Goal: Information Seeking & Learning: Find specific fact

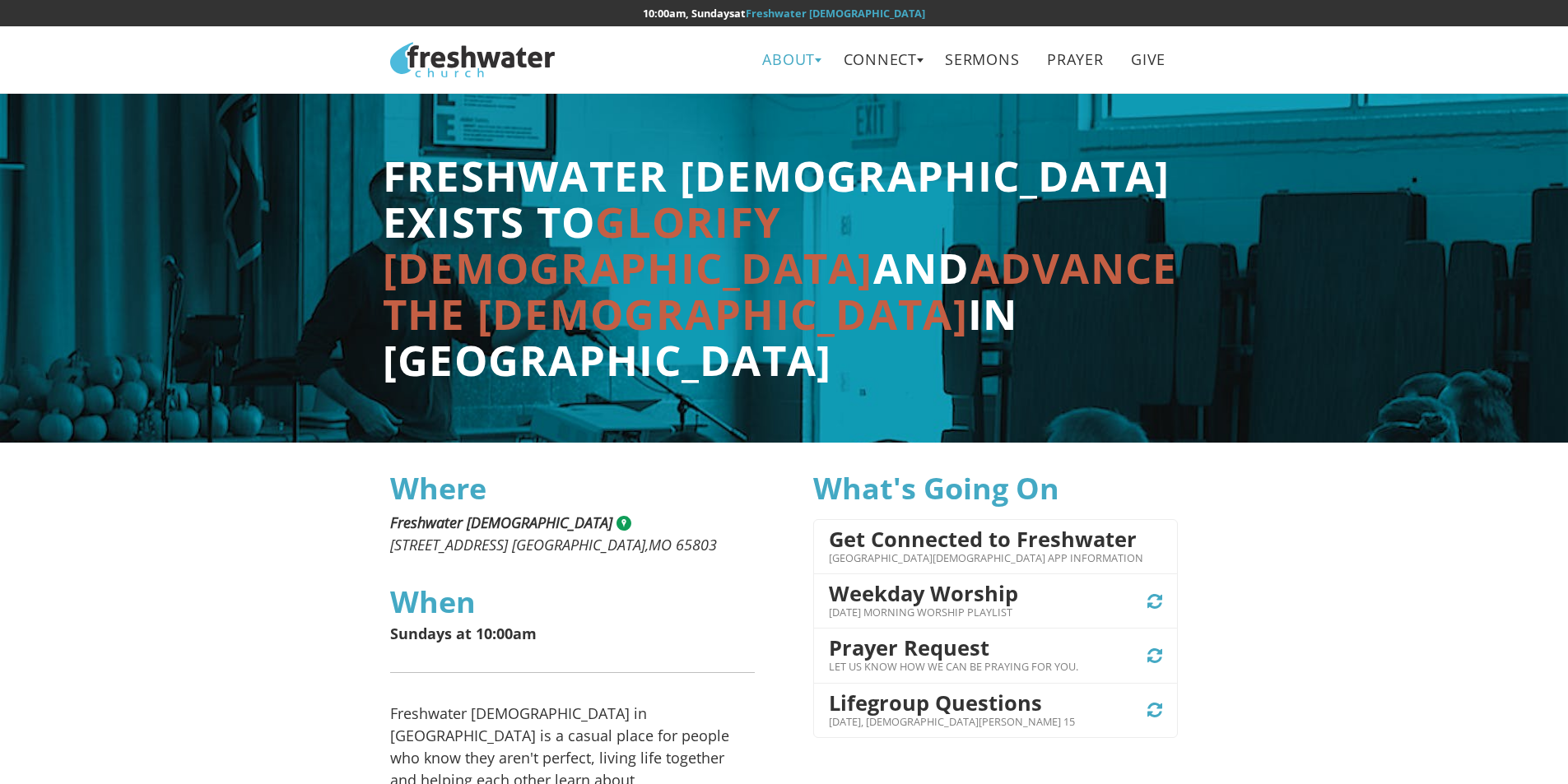
click at [790, 55] on link "About" at bounding box center [789, 60] width 77 height 37
click at [793, 88] on link "Beliefs" at bounding box center [795, 98] width 130 height 34
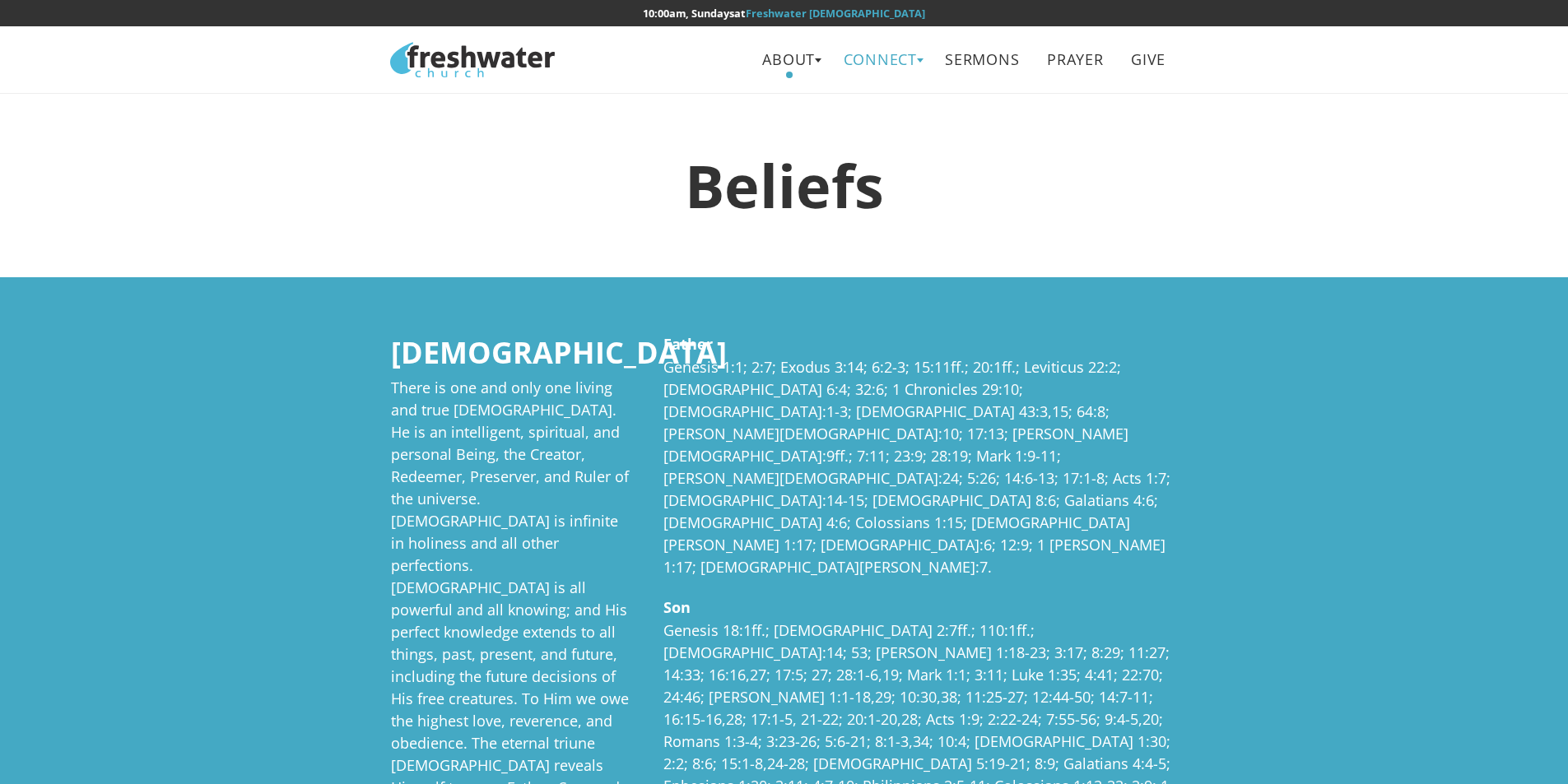
click at [905, 63] on link "Connect" at bounding box center [880, 60] width 98 height 37
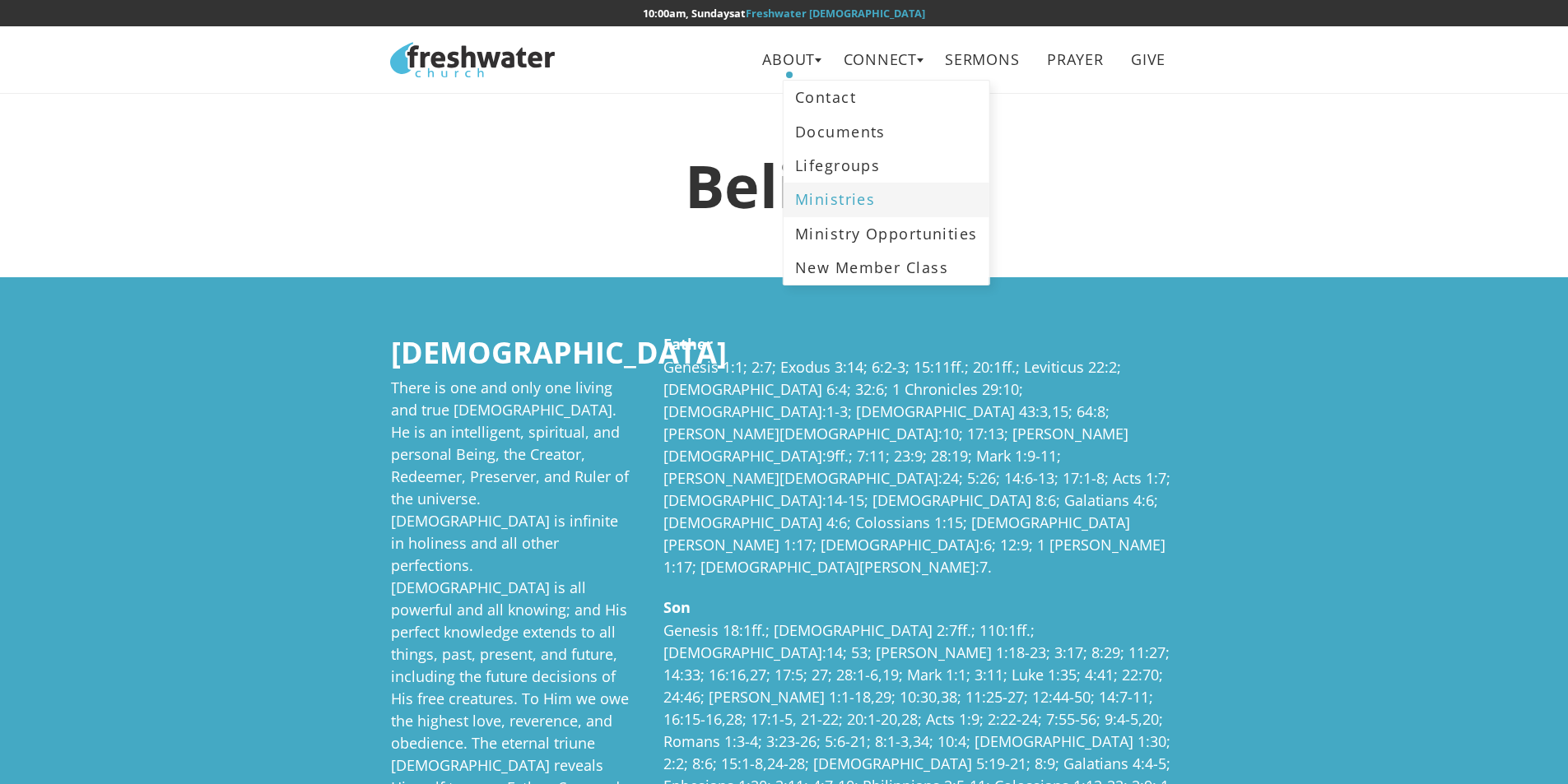
click at [847, 208] on link "Ministries" at bounding box center [886, 199] width 206 height 34
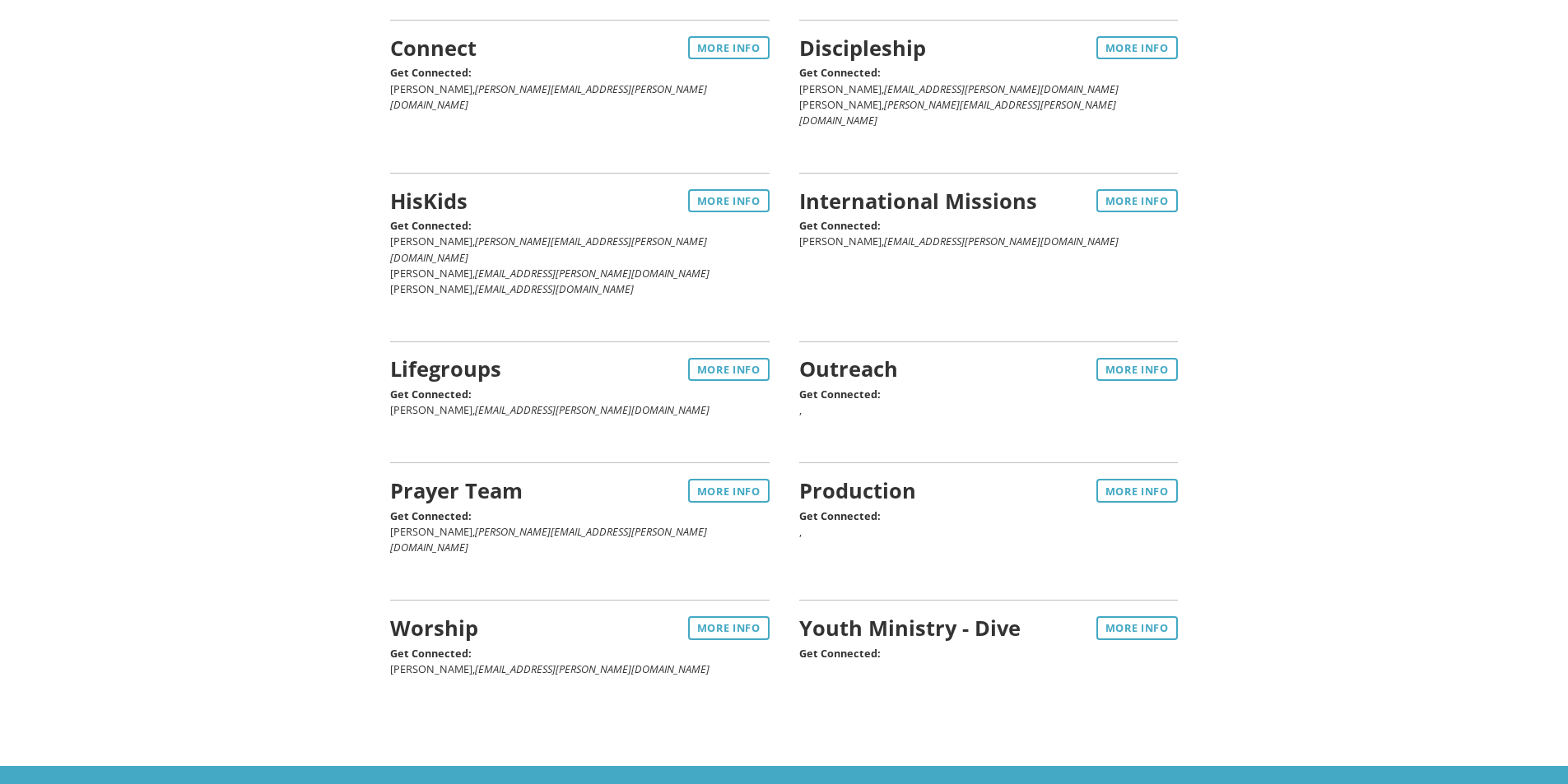
scroll to position [247, 0]
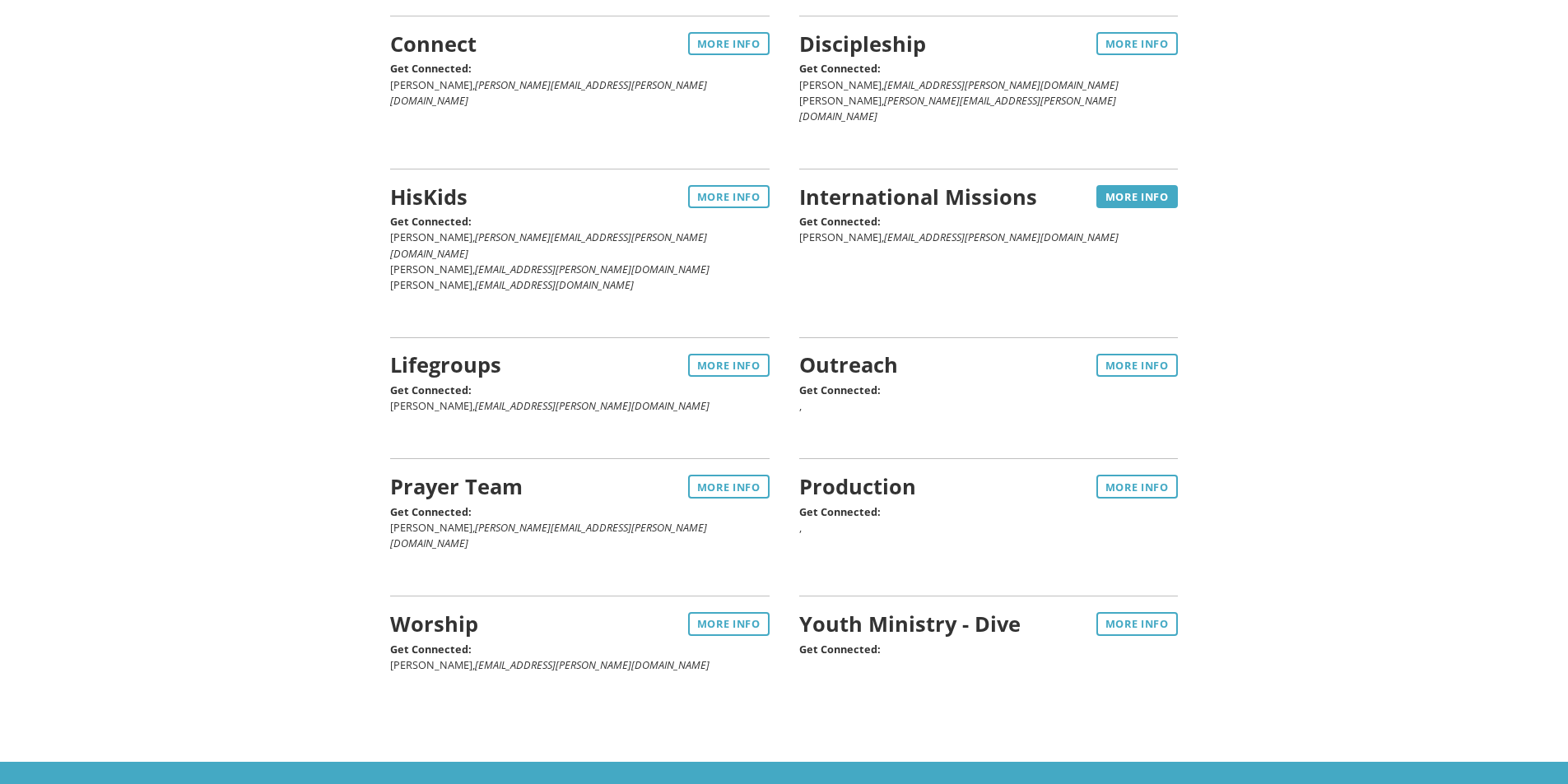
click at [1123, 185] on link "More Info" at bounding box center [1137, 197] width 82 height 23
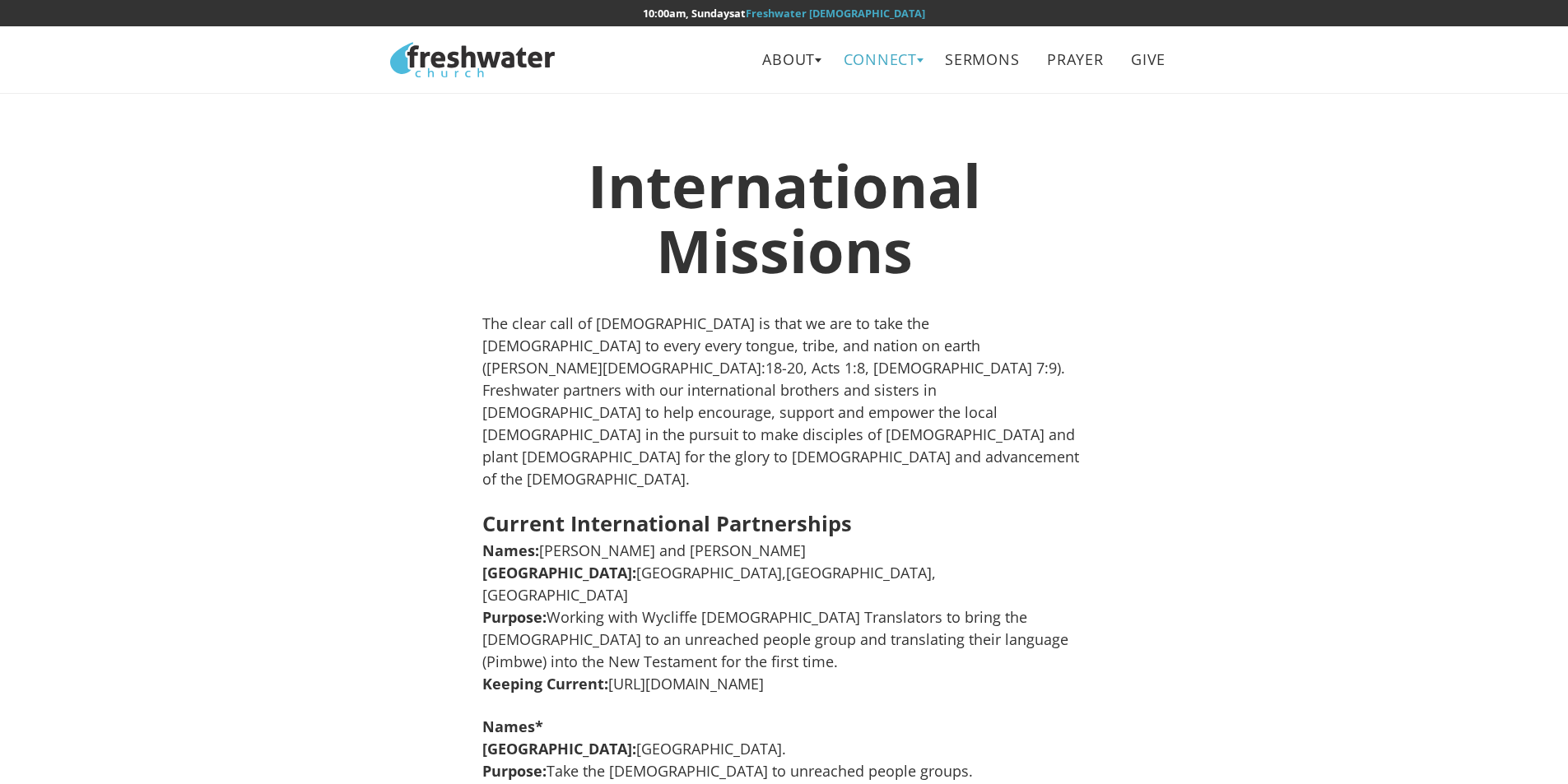
click at [899, 55] on link "Connect" at bounding box center [880, 60] width 98 height 37
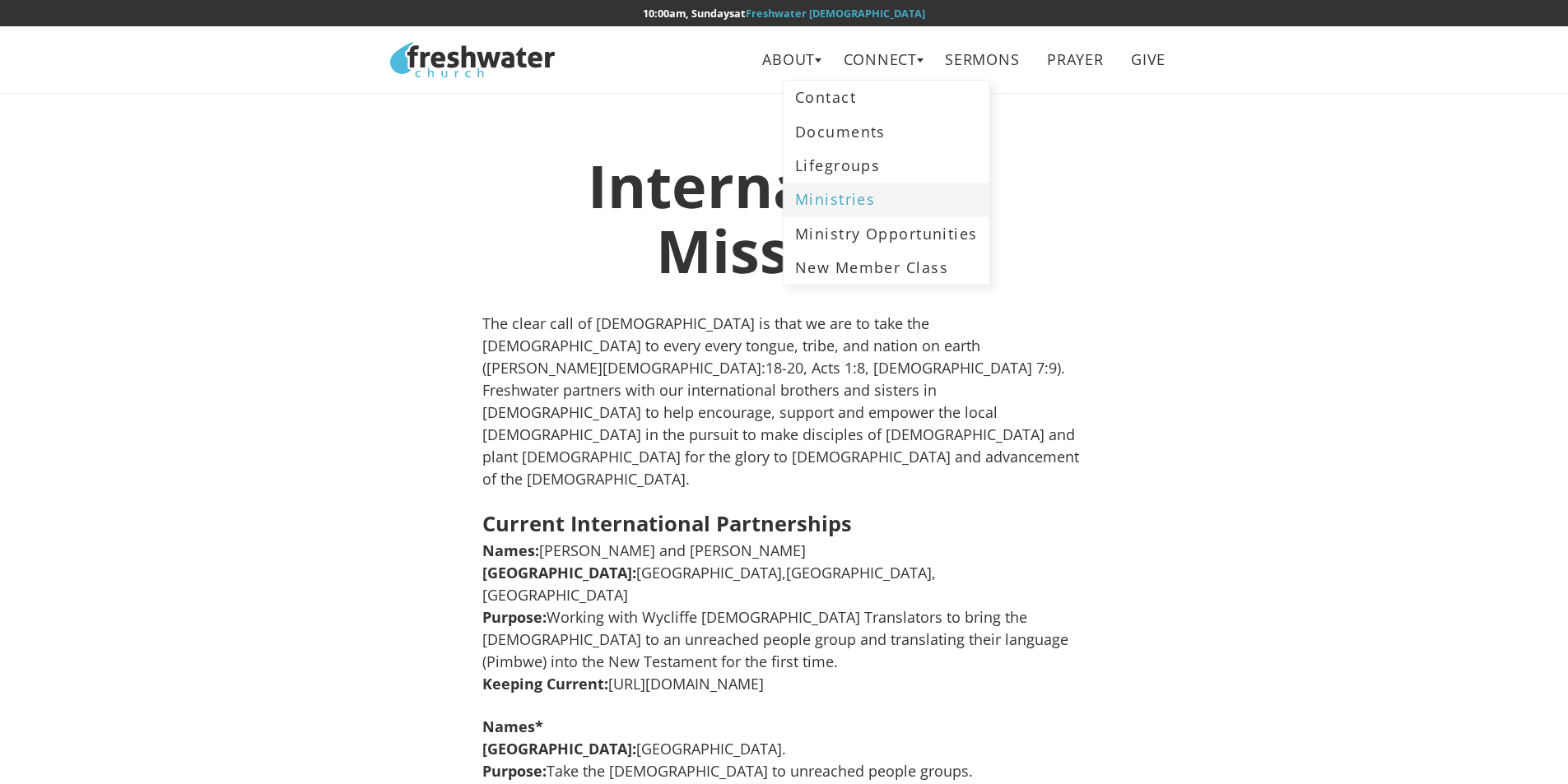
click at [851, 205] on link "Ministries" at bounding box center [886, 199] width 206 height 34
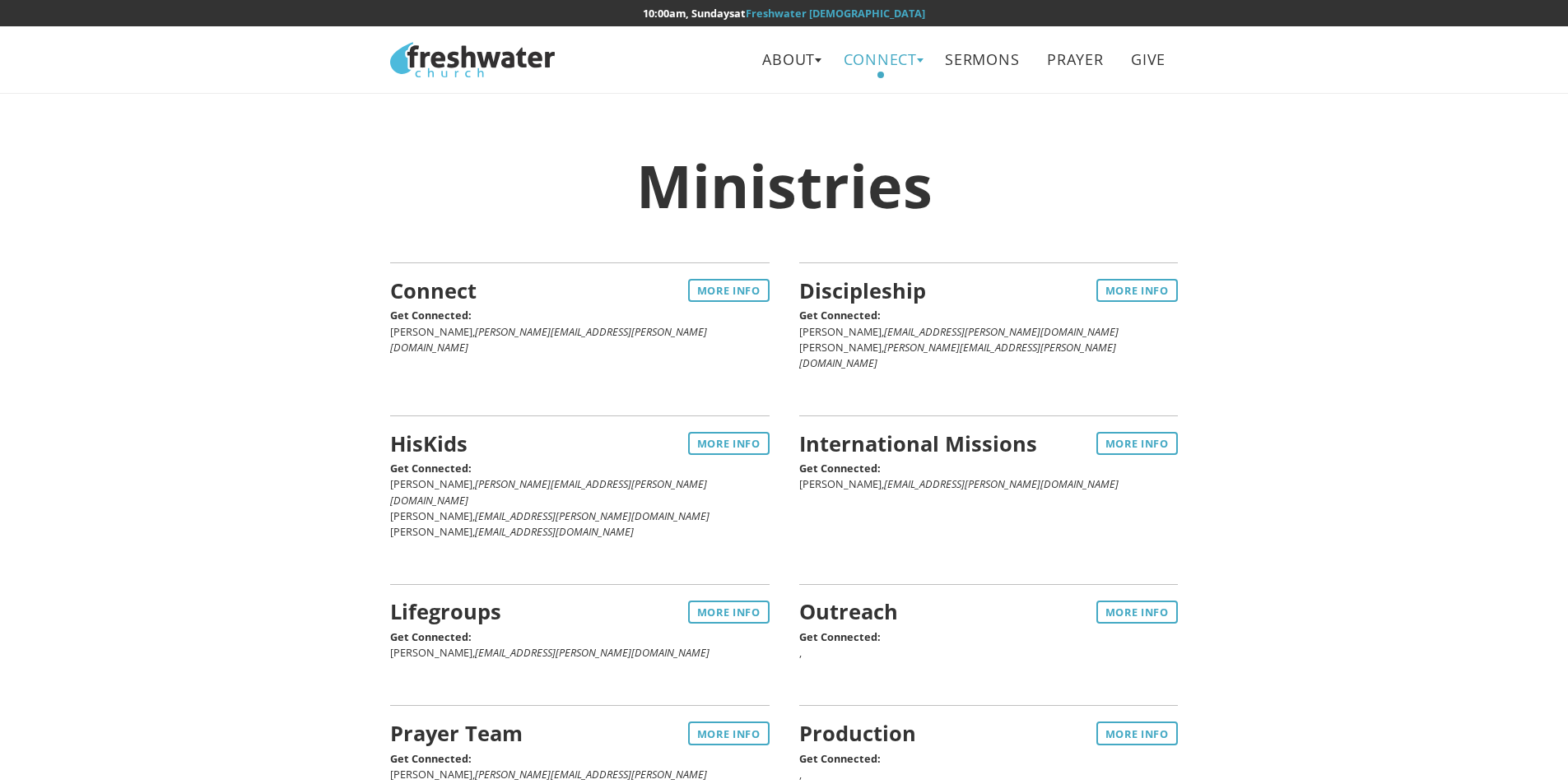
click at [877, 76] on link "Connect" at bounding box center [880, 60] width 98 height 37
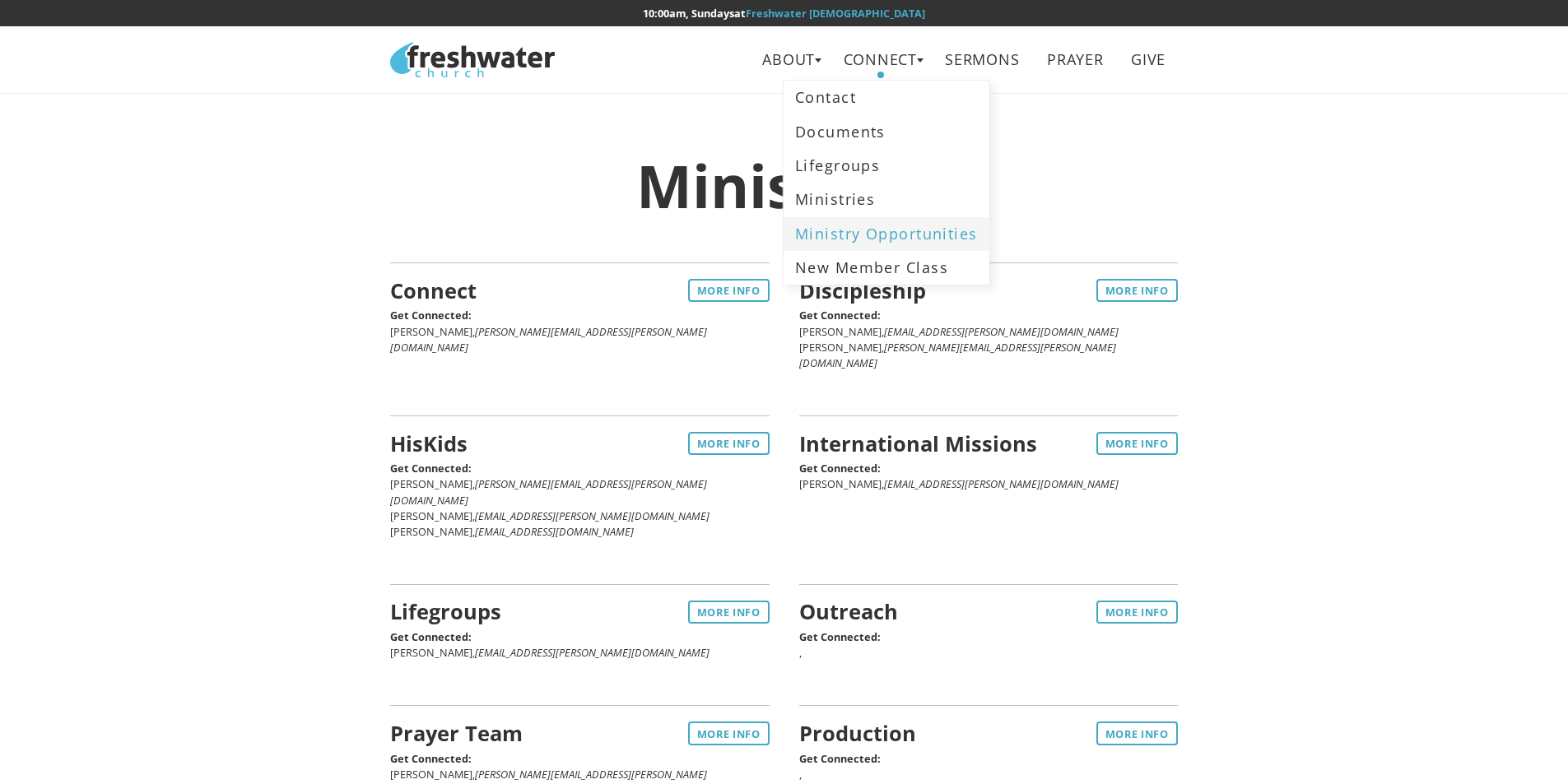
click at [865, 242] on link "Ministry Opportunities" at bounding box center [886, 234] width 206 height 34
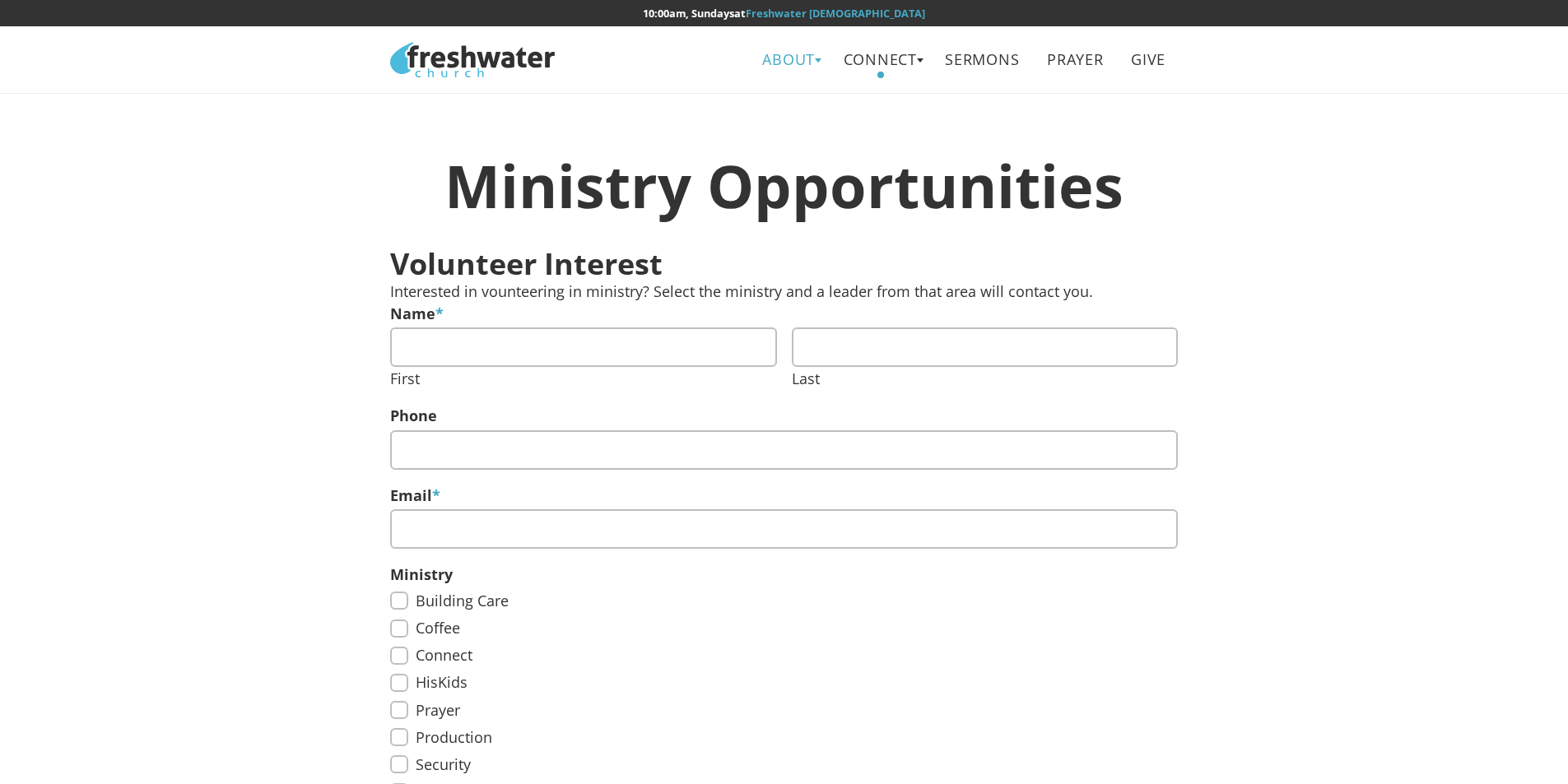
click at [807, 69] on link "About" at bounding box center [789, 60] width 77 height 37
click at [783, 132] on link "Leadership" at bounding box center [795, 131] width 130 height 34
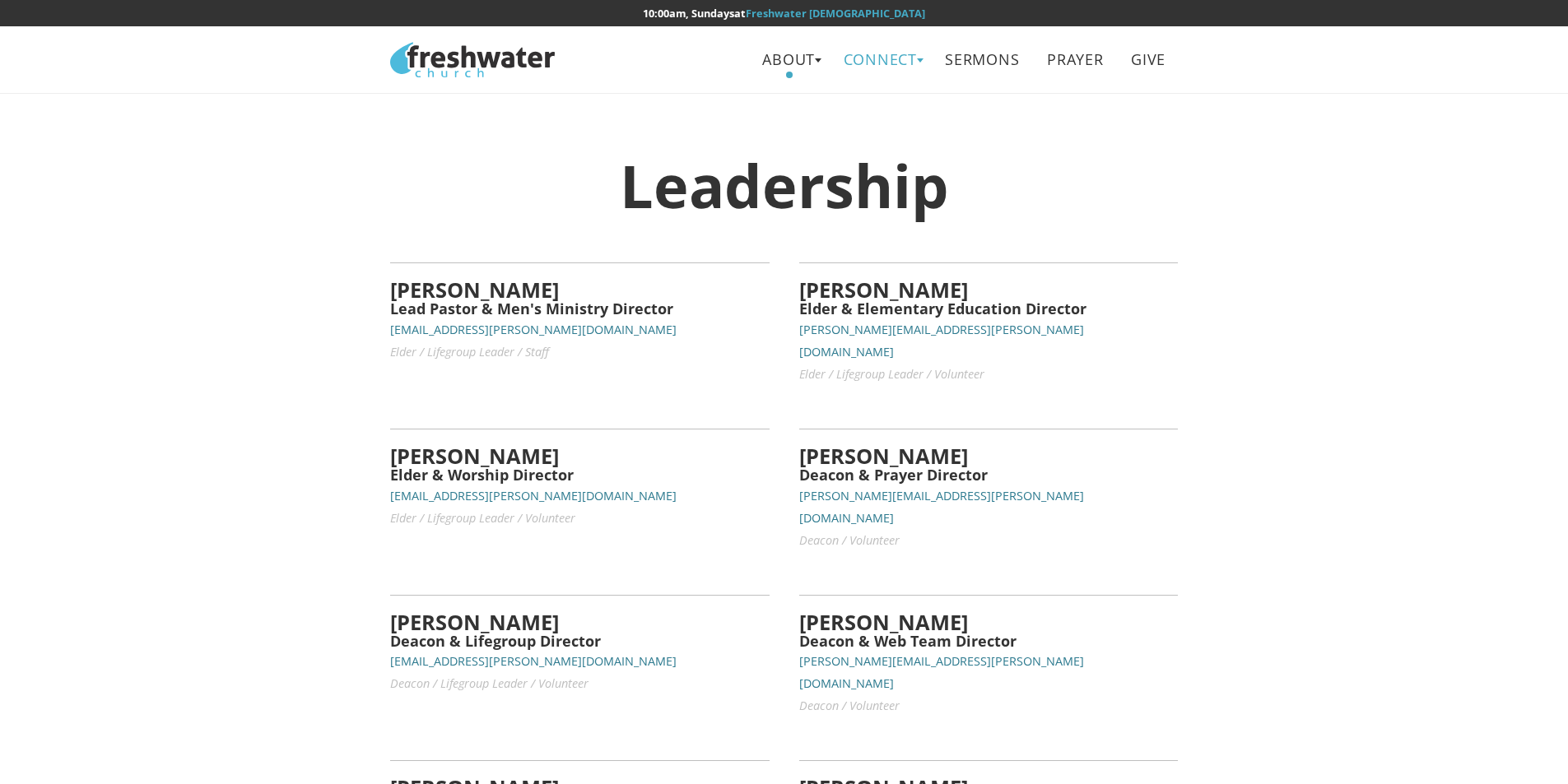
click at [893, 73] on link "Connect" at bounding box center [880, 60] width 98 height 37
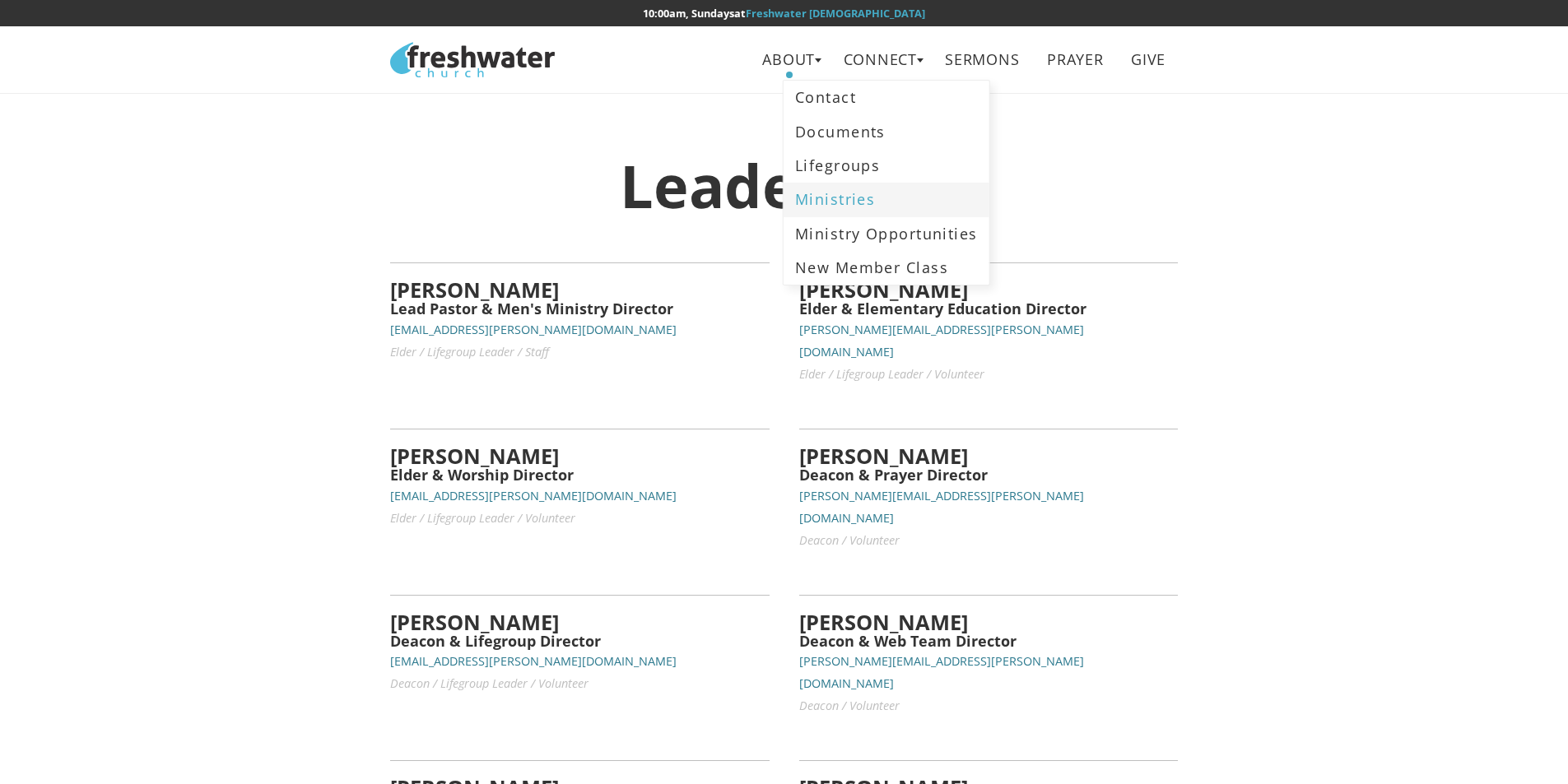
click at [905, 203] on link "Ministries" at bounding box center [886, 199] width 206 height 34
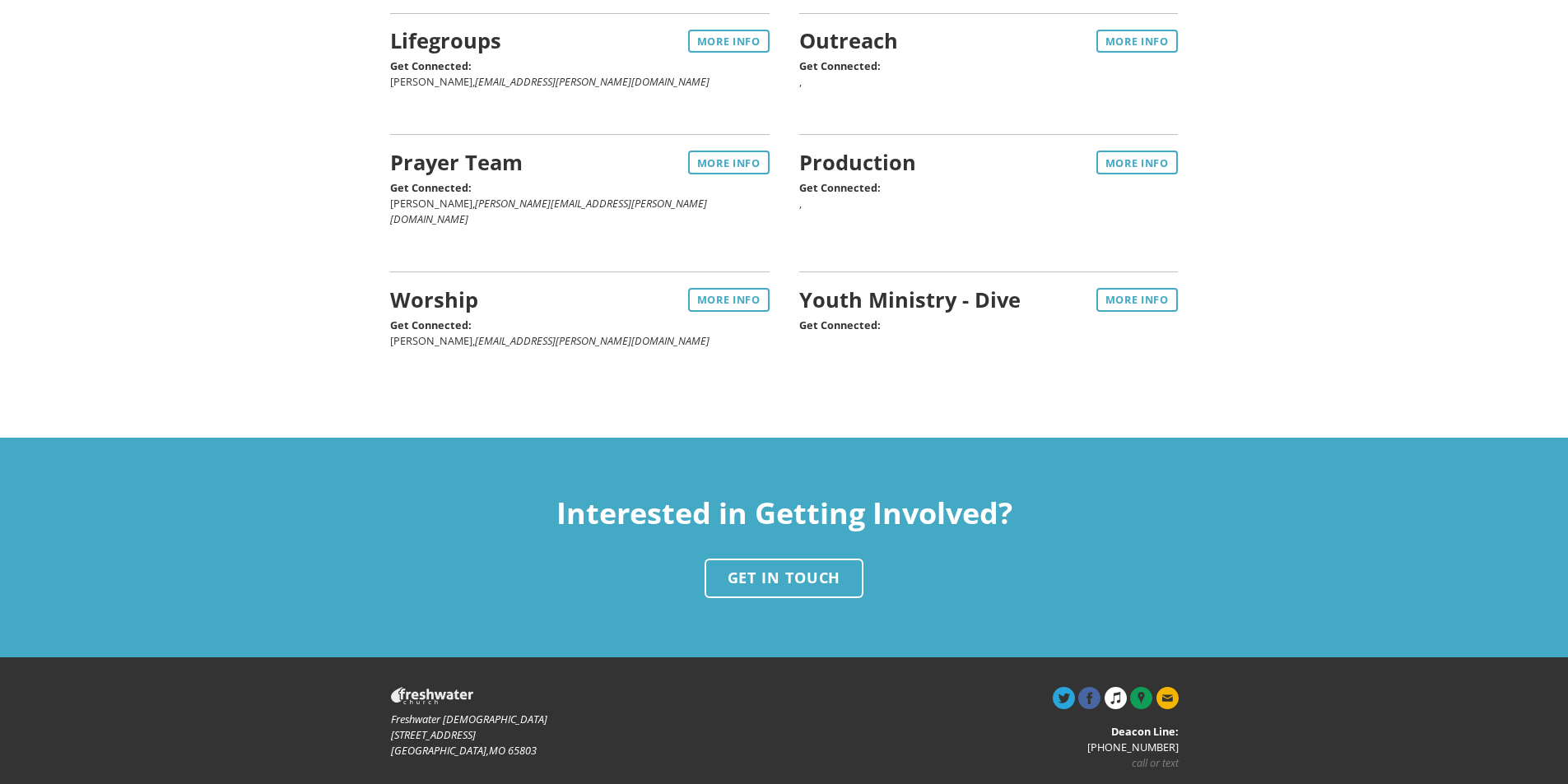
scroll to position [160, 0]
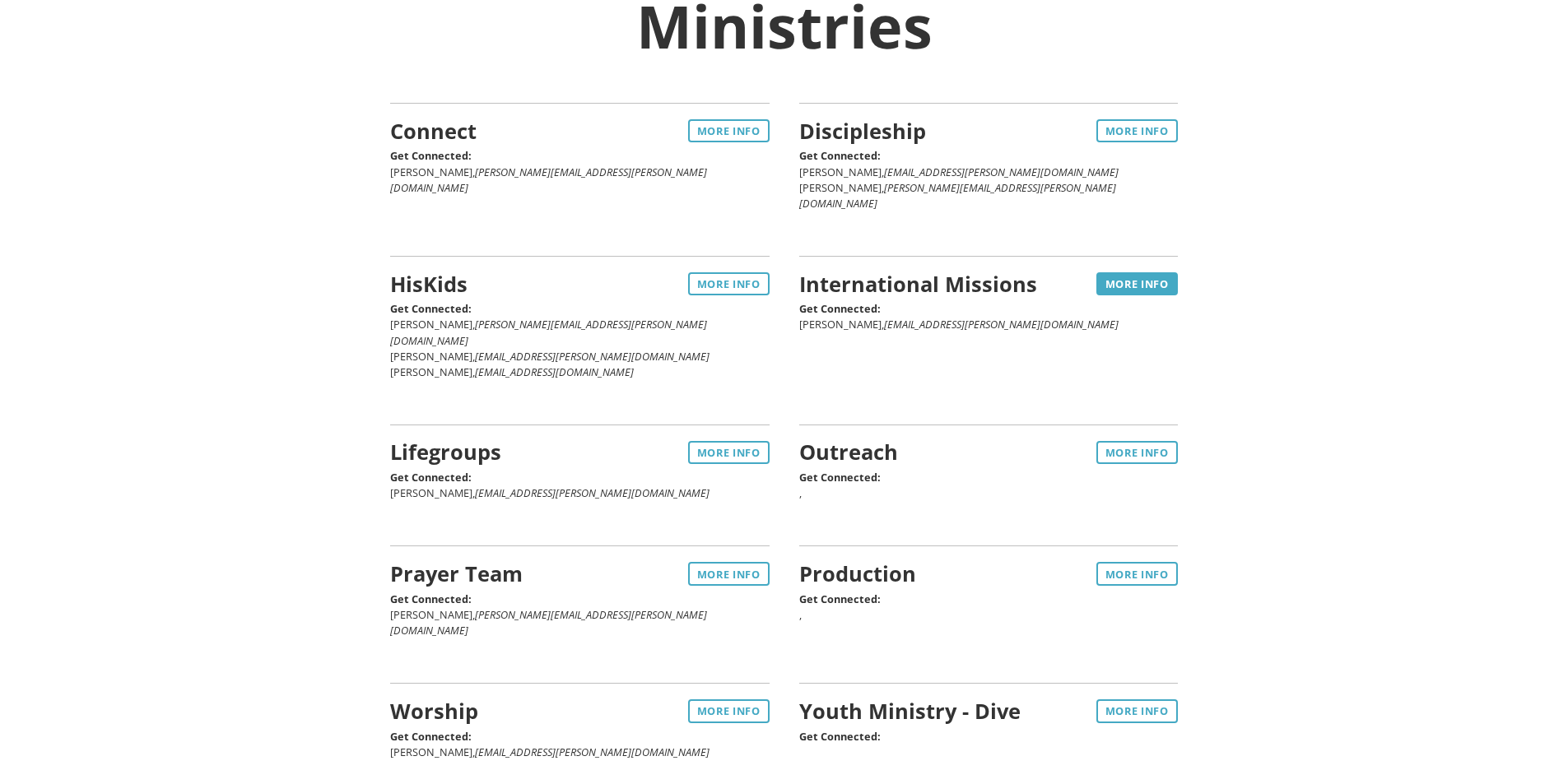
click at [1141, 272] on link "More Info" at bounding box center [1137, 284] width 82 height 23
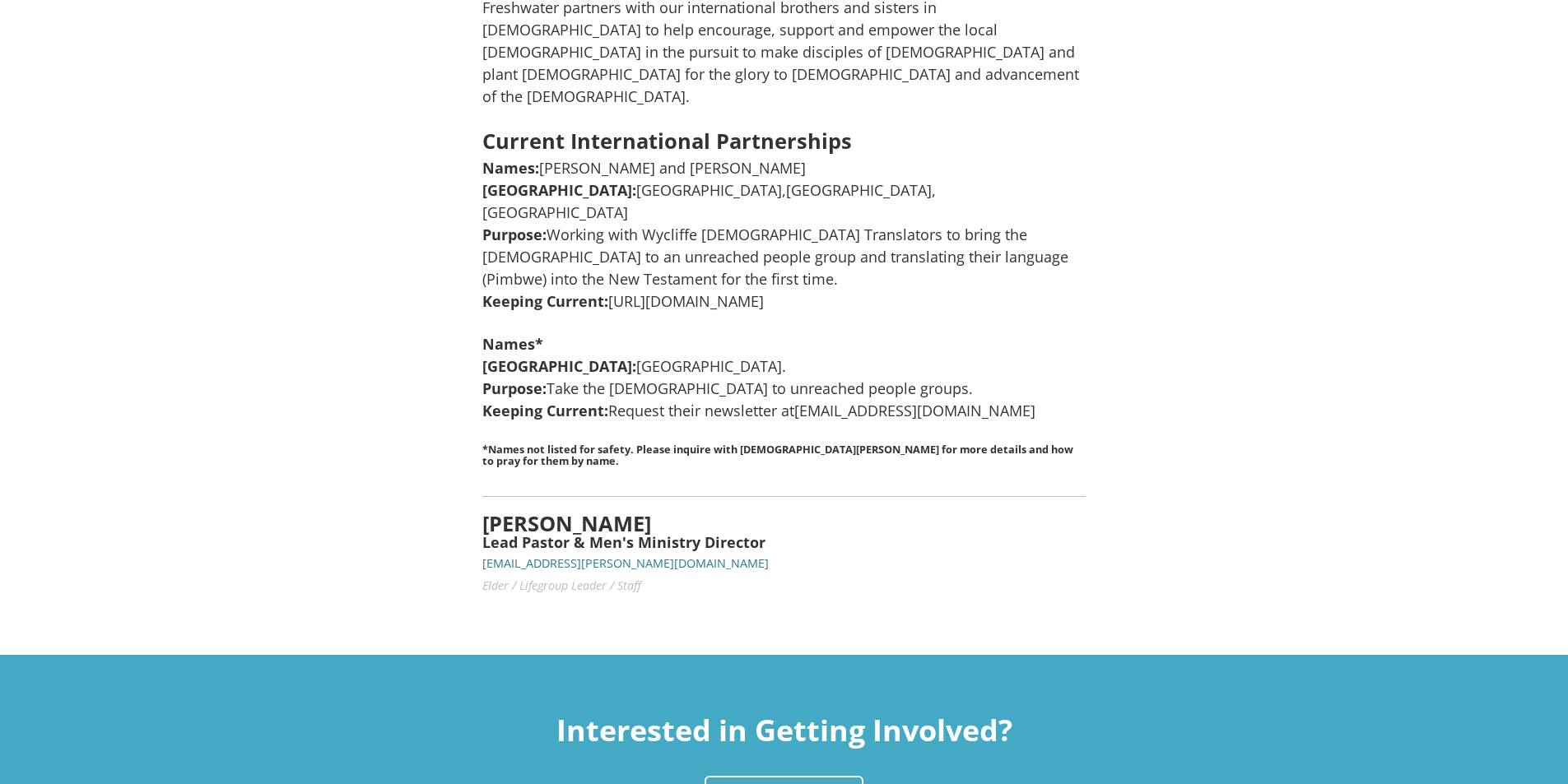
scroll to position [300, 0]
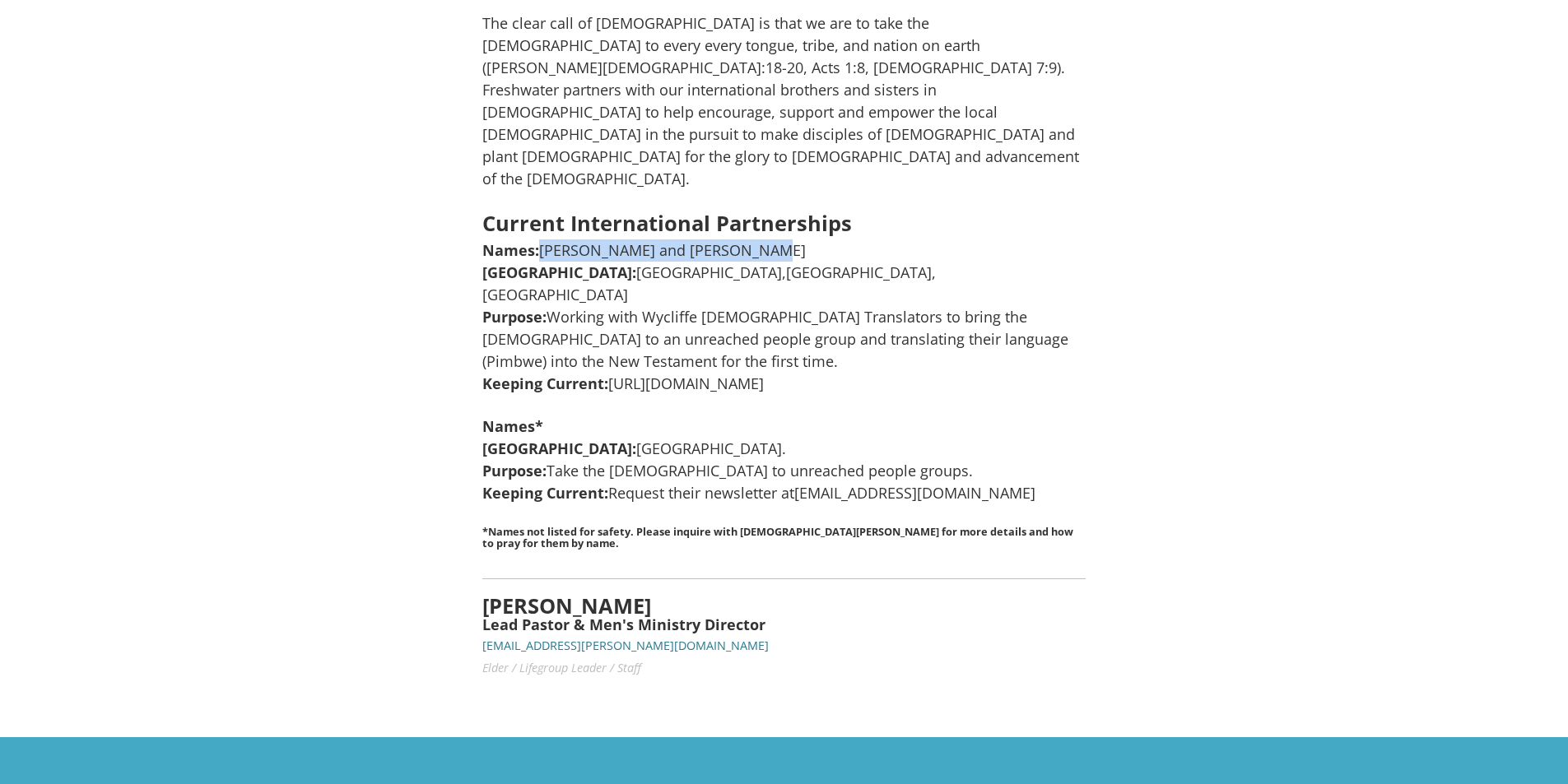
drag, startPoint x: 540, startPoint y: 189, endPoint x: 782, endPoint y: 173, distance: 242.5
click at [782, 240] on p "Names: [PERSON_NAME] and [PERSON_NAME] Mission Field: [GEOGRAPHIC_DATA],[GEOGRA…" at bounding box center [783, 318] width 602 height 155
copy p "[PERSON_NAME] and [PERSON_NAME]"
drag, startPoint x: 801, startPoint y: 403, endPoint x: 896, endPoint y: 407, distance: 95.1
click at [896, 416] on p "Names* [GEOGRAPHIC_DATA]: [GEOGRAPHIC_DATA]. Purpose: Take the [DEMOGRAPHIC_DAT…" at bounding box center [783, 460] width 602 height 88
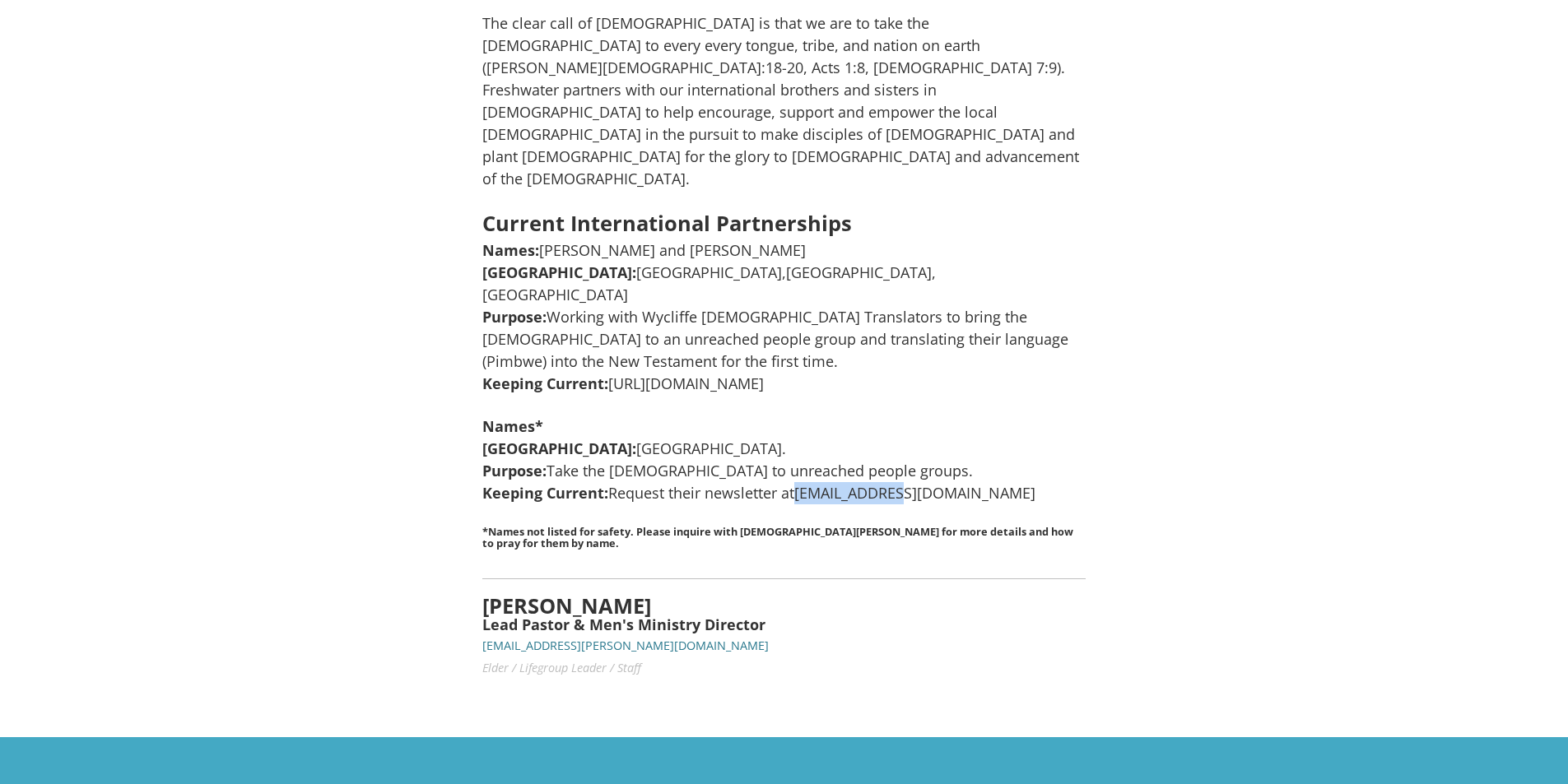
copy p "ourdeserttrek"
click at [1135, 357] on div "International Missions The clear call of [DEMOGRAPHIC_DATA] is that we are to t…" at bounding box center [784, 265] width 1568 height 944
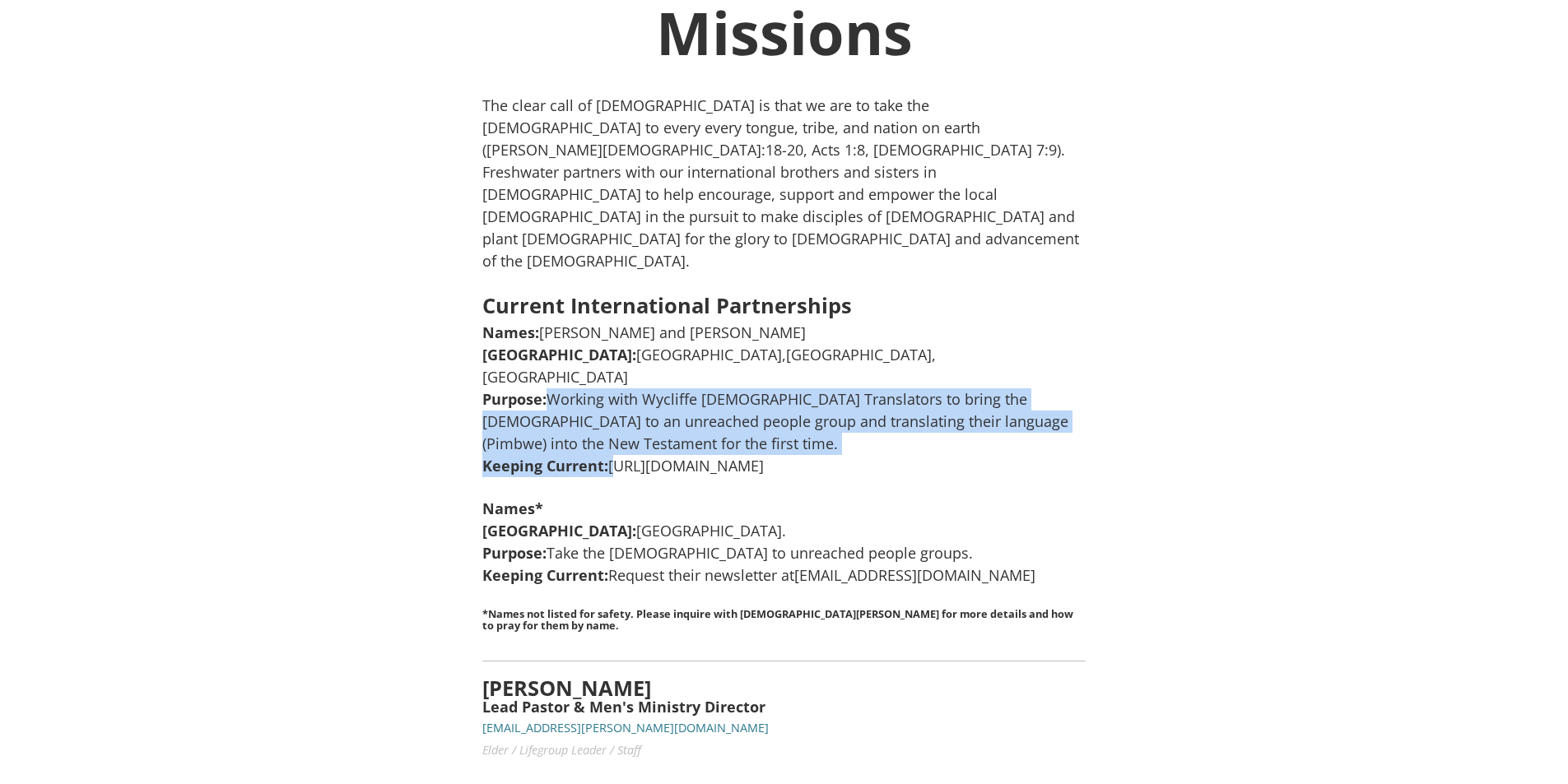
drag, startPoint x: 615, startPoint y: 379, endPoint x: 938, endPoint y: 365, distance: 323.3
click at [937, 365] on p "Names: [PERSON_NAME] and [PERSON_NAME] Mission Field: [GEOGRAPHIC_DATA],[GEOGRA…" at bounding box center [783, 399] width 602 height 155
click at [940, 364] on p "Names: [PERSON_NAME] and [PERSON_NAME] Mission Field: [GEOGRAPHIC_DATA],[GEOGRA…" at bounding box center [783, 399] width 602 height 155
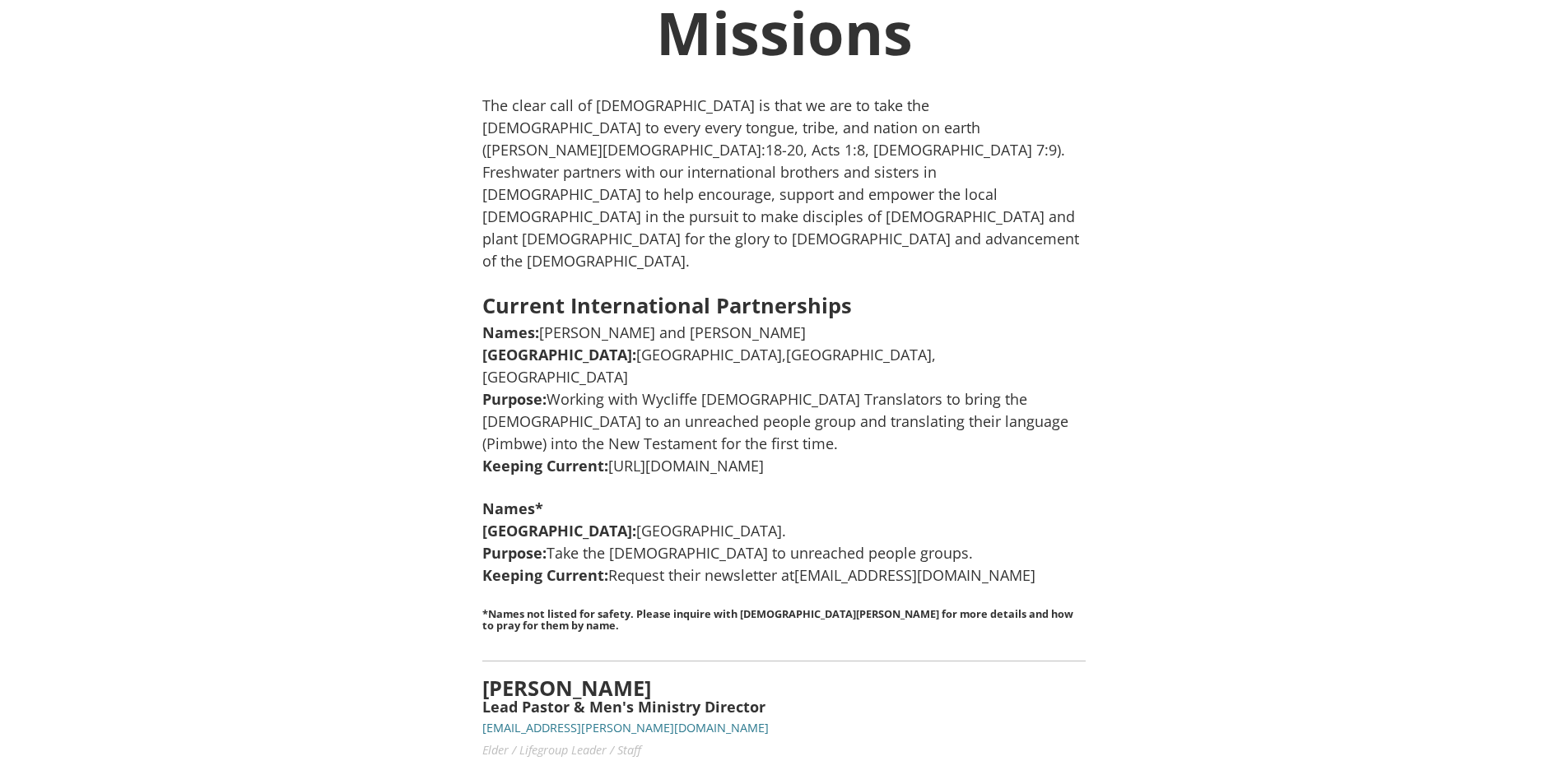
drag, startPoint x: 947, startPoint y: 371, endPoint x: 632, endPoint y: 368, distance: 315.0
click at [609, 381] on p "Names: [PERSON_NAME] and [PERSON_NAME] Mission Field: [GEOGRAPHIC_DATA],[GEOGRA…" at bounding box center [783, 399] width 602 height 155
click at [1142, 283] on div "International Missions The clear call of [DEMOGRAPHIC_DATA] is that we are to t…" at bounding box center [784, 348] width 1568 height 944
